Goal: Use online tool/utility: Utilize a website feature to perform a specific function

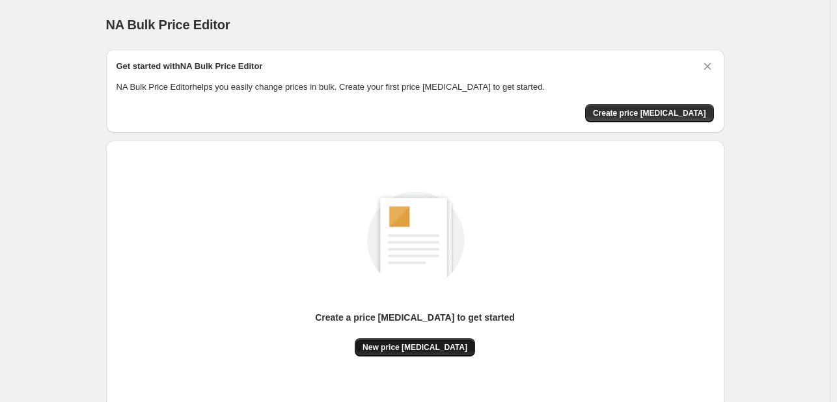
click at [434, 346] on span "New price [MEDICAL_DATA]" at bounding box center [414, 347] width 105 height 10
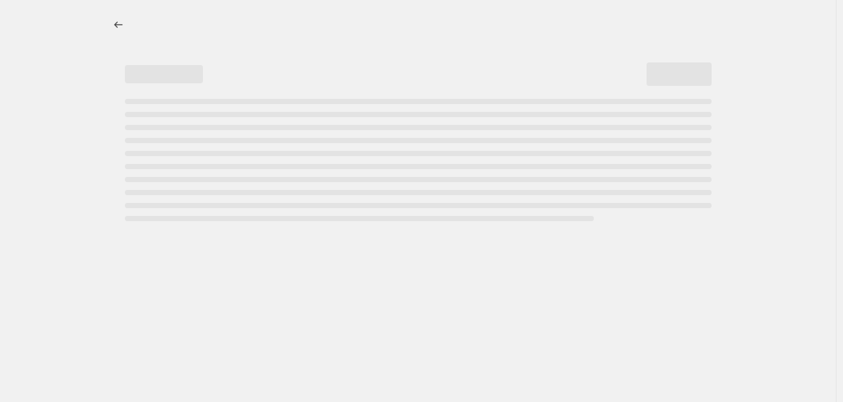
select select "percentage"
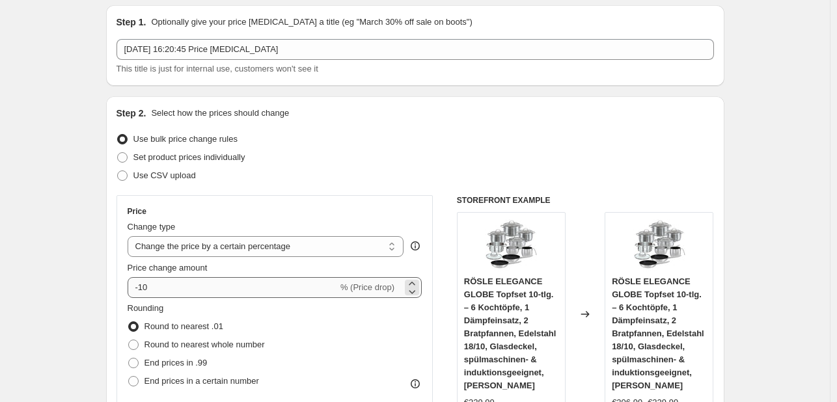
scroll to position [65, 0]
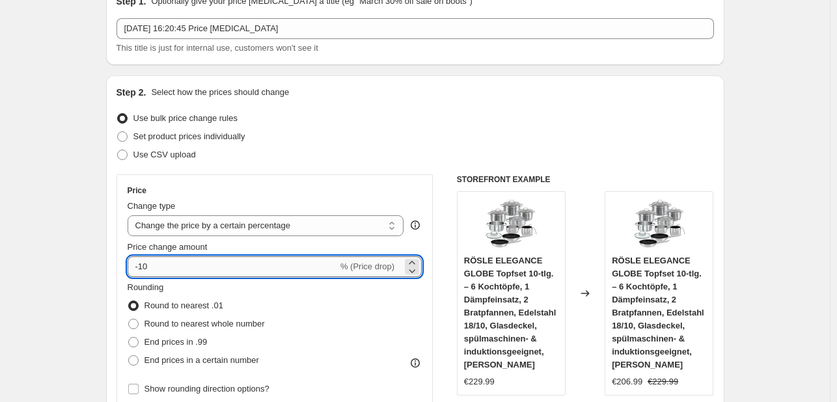
click at [223, 275] on input "-10" at bounding box center [233, 266] width 210 height 21
type input "-1"
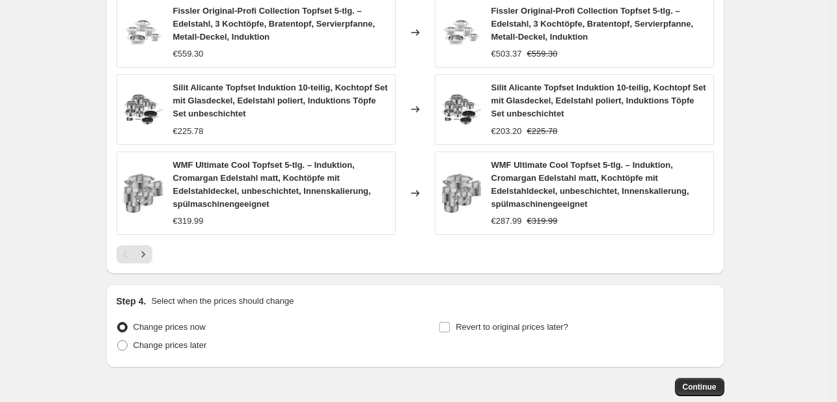
scroll to position [1010, 0]
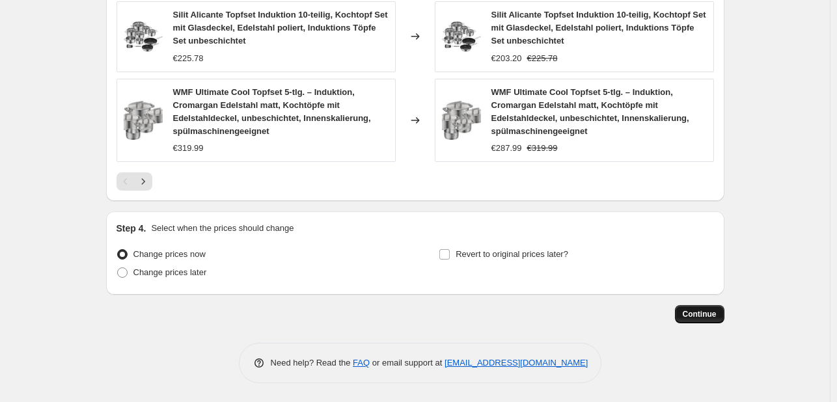
type input "-35"
click at [698, 311] on span "Continue" at bounding box center [700, 314] width 34 height 10
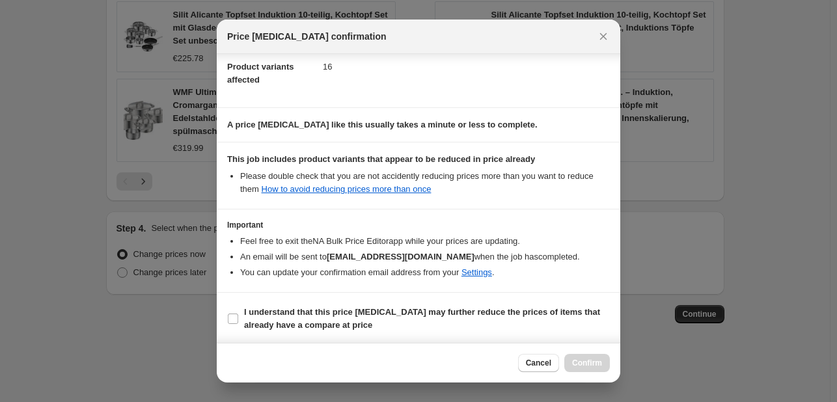
scroll to position [144, 0]
click at [254, 310] on b "I understand that this price change job may further reduce the prices of items …" at bounding box center [422, 317] width 356 height 23
click at [238, 313] on input "I understand that this price change job may further reduce the prices of items …" at bounding box center [233, 318] width 10 height 10
checkbox input "true"
click at [575, 357] on button "Confirm" at bounding box center [587, 363] width 46 height 18
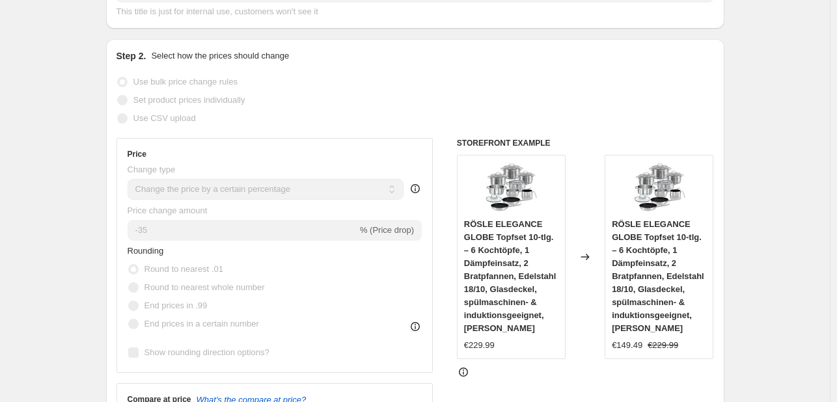
scroll to position [195, 0]
select select "percentage"
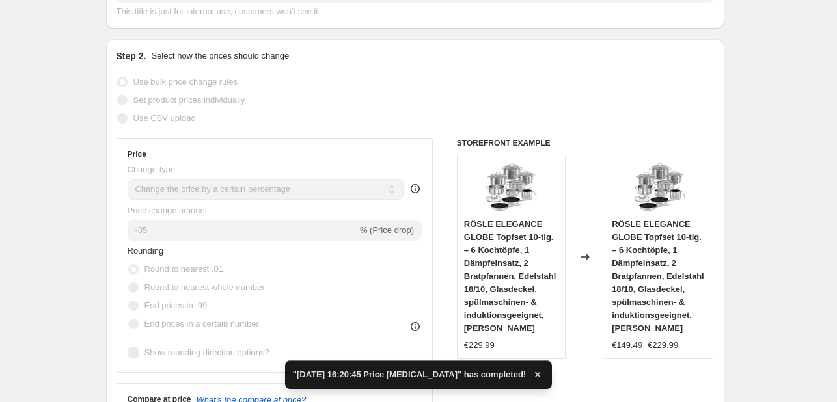
scroll to position [0, 0]
